Goal: Task Accomplishment & Management: Manage account settings

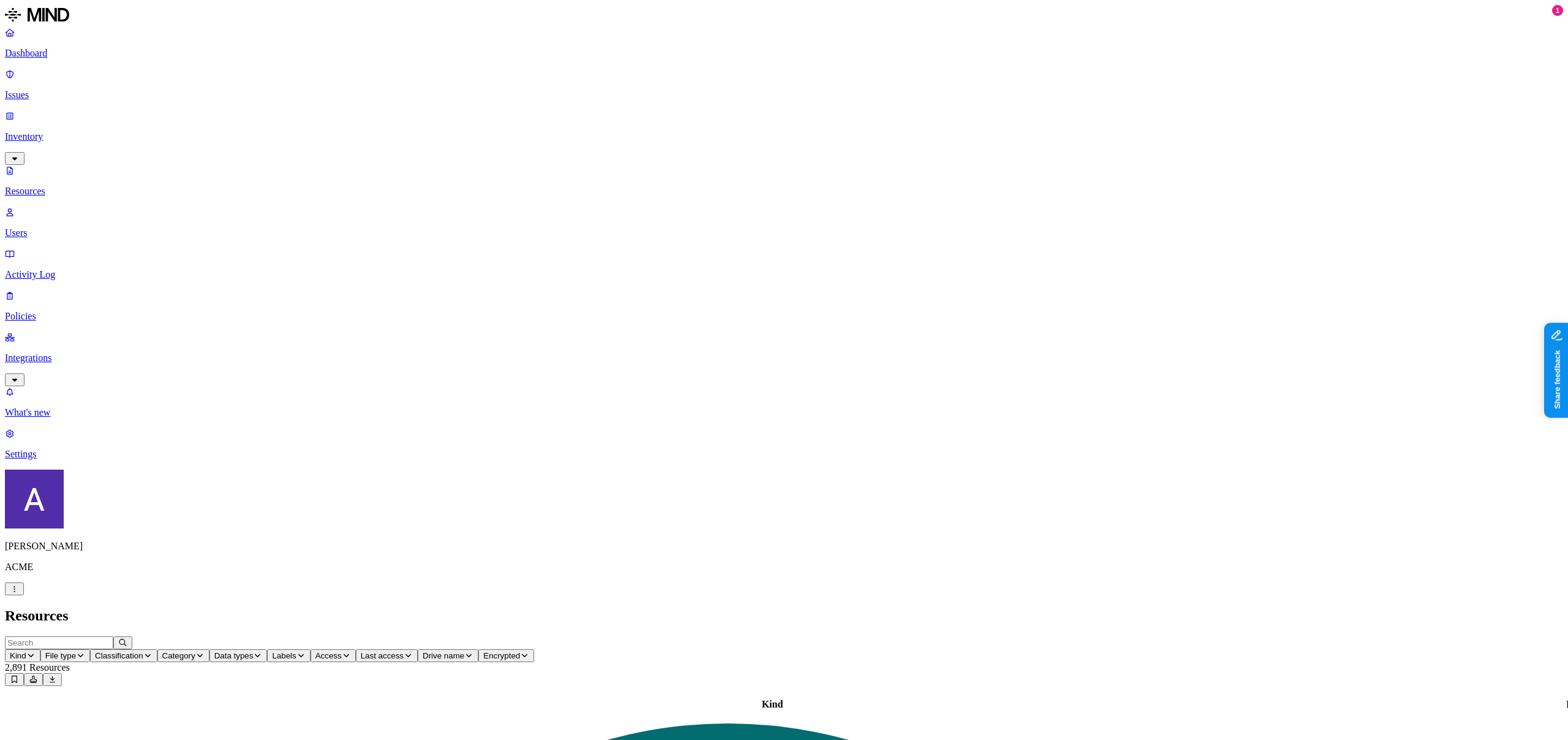
click at [115, 595] on div "Avigail Bronznick ACME" at bounding box center [784, 532] width 1558 height 125
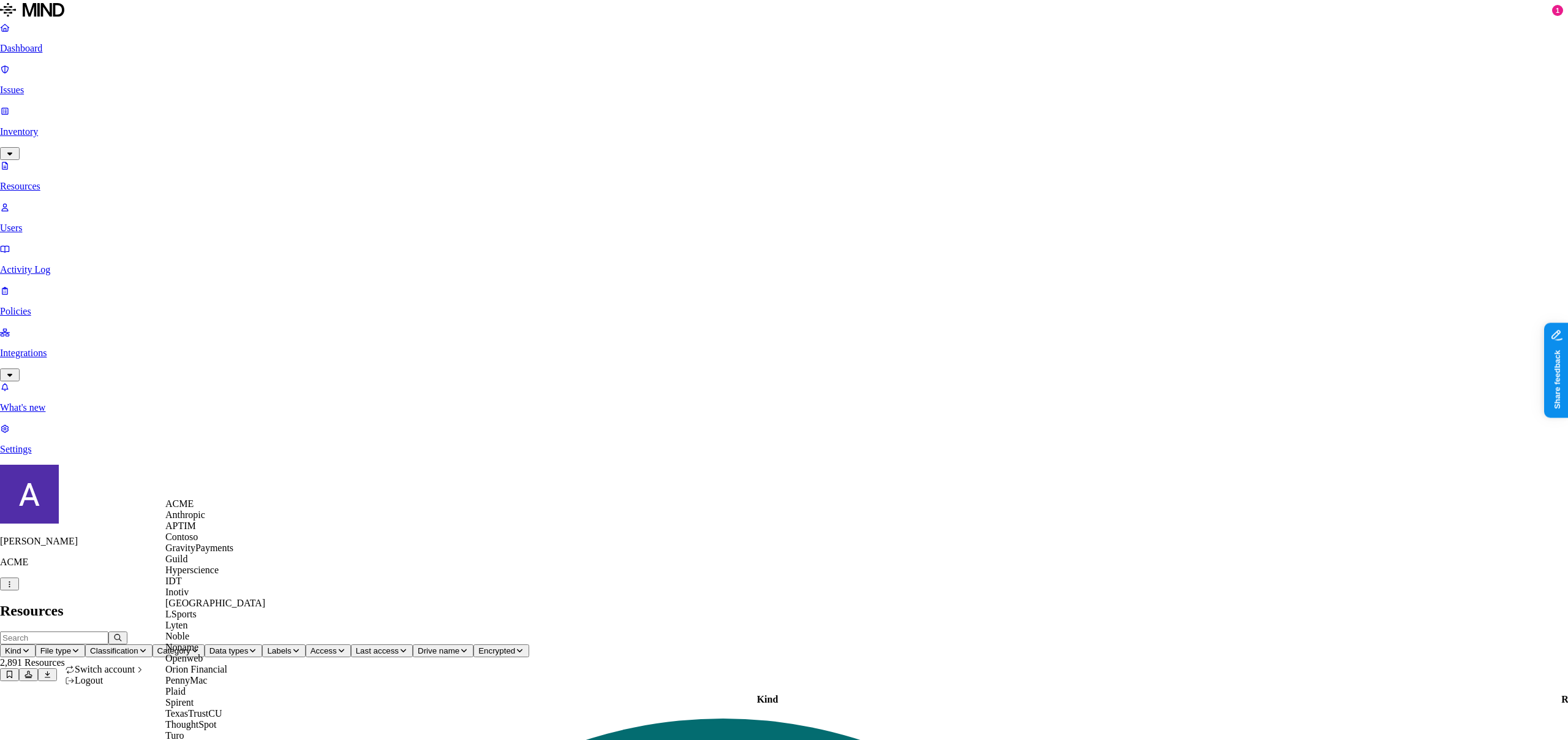
click at [118, 672] on span "Switch account" at bounding box center [104, 669] width 60 height 11
click at [201, 739] on div "Wafra" at bounding box center [215, 746] width 99 height 11
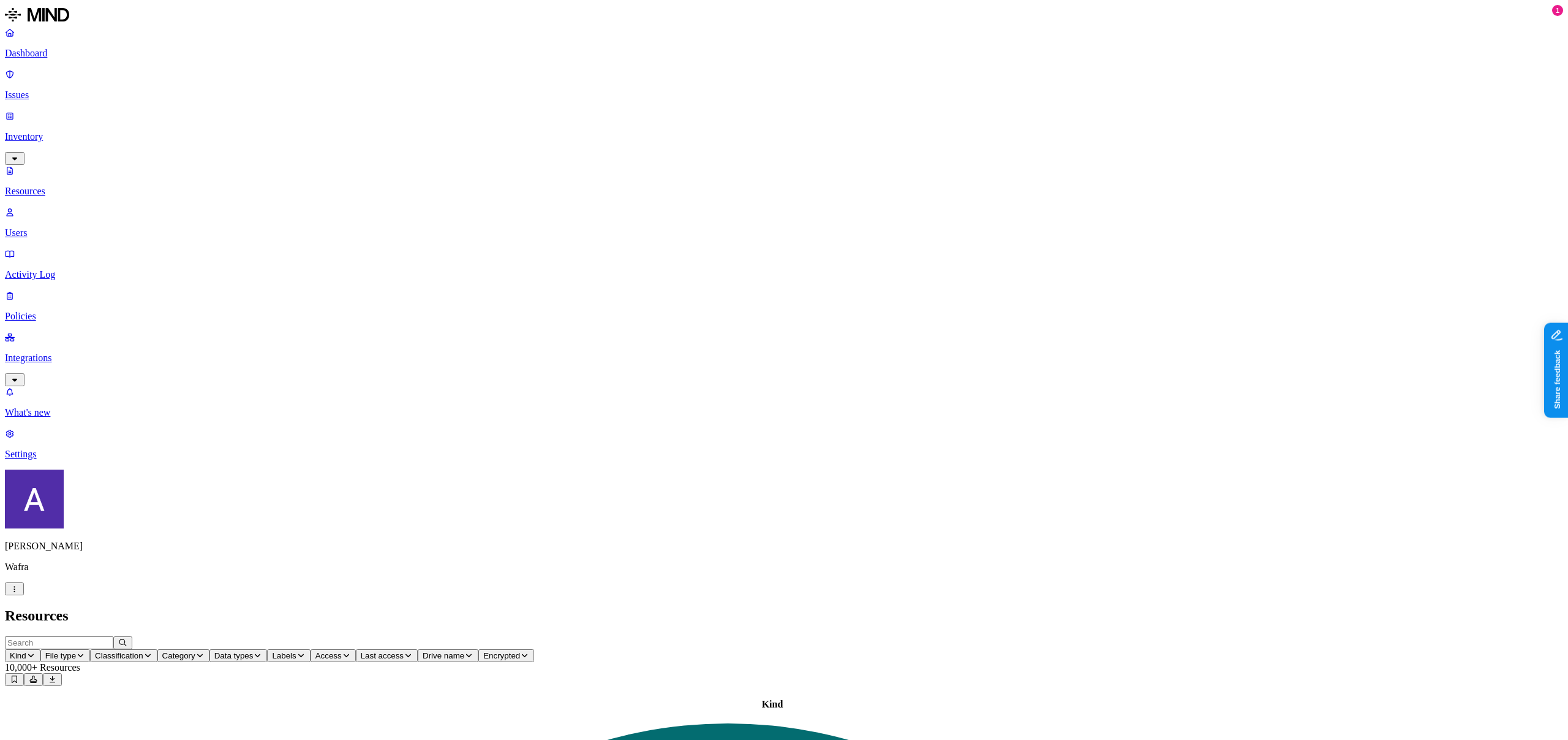
click at [464, 651] on span "Drive name" at bounding box center [443, 656] width 42 height 9
type input "CSP"
click at [721, 85] on div "CSP" at bounding box center [767, 80] width 119 height 11
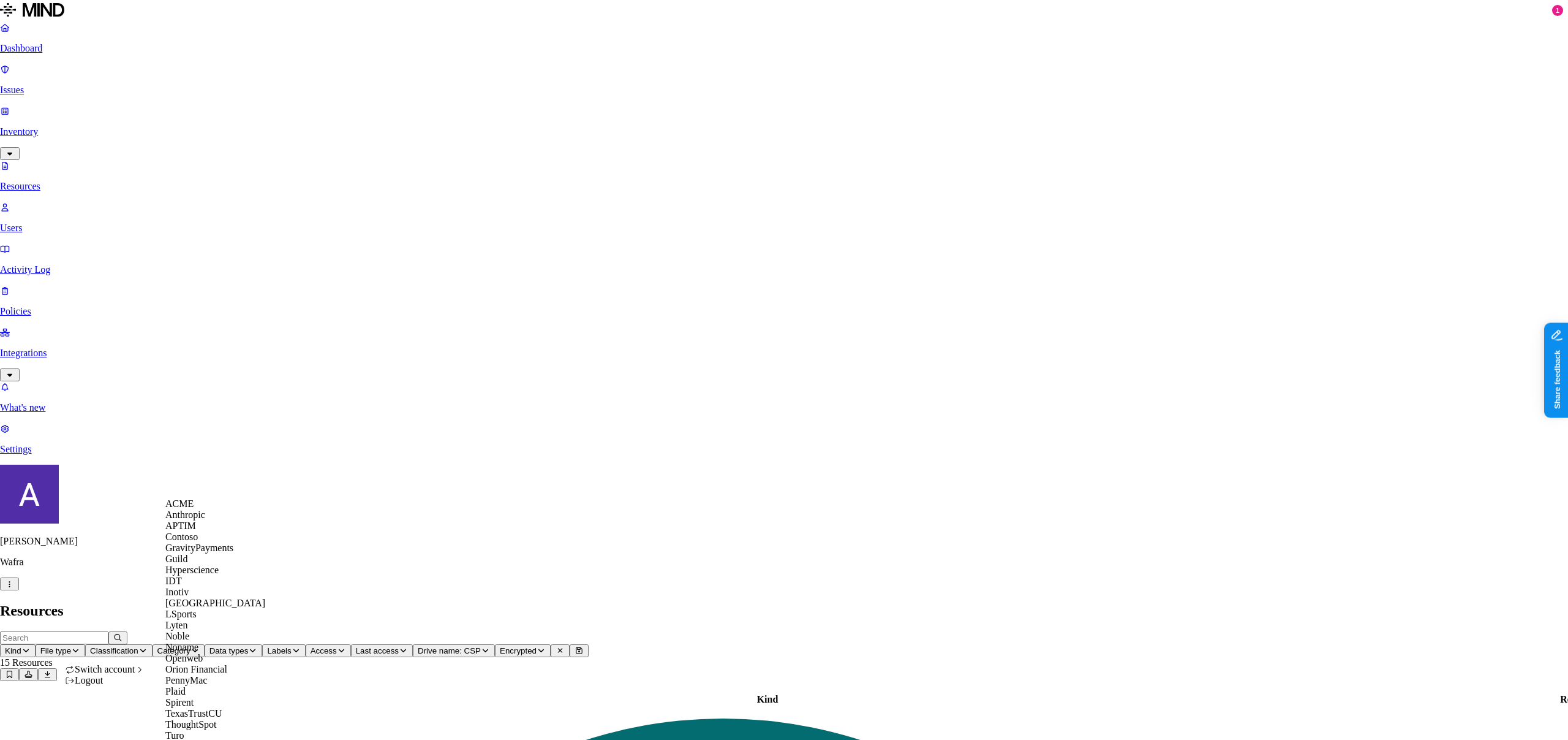
click at [191, 509] on span "ACME" at bounding box center [179, 504] width 28 height 11
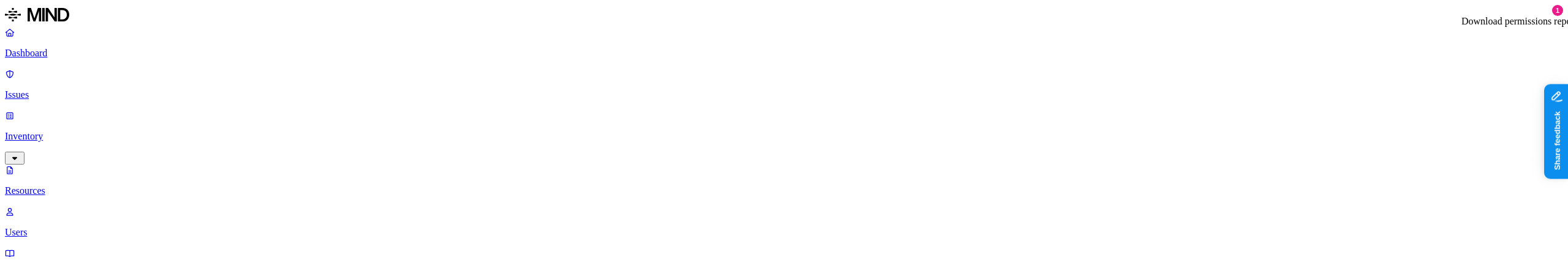
drag, startPoint x: 233, startPoint y: 236, endPoint x: 239, endPoint y: 248, distance: 13.4
